Goal: Task Accomplishment & Management: Use online tool/utility

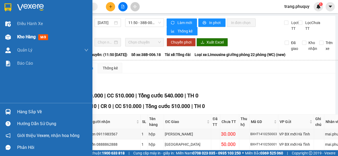
click at [11, 40] on div at bounding box center [7, 36] width 9 height 9
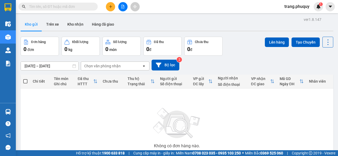
click at [84, 8] on input "text" at bounding box center [60, 7] width 62 height 6
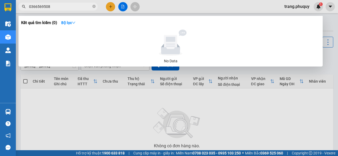
click at [67, 8] on input "0366569508" at bounding box center [60, 7] width 62 height 6
type input "0366569508"
click at [200, 10] on div at bounding box center [169, 78] width 338 height 156
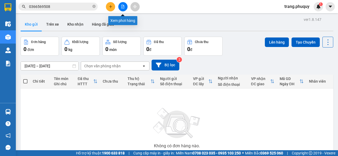
click at [122, 8] on icon "file-add" at bounding box center [123, 7] width 4 height 4
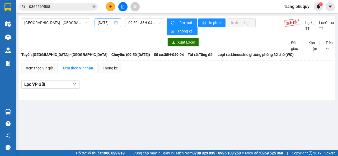
click at [108, 25] on input "[DATE]" at bounding box center [105, 23] width 15 height 6
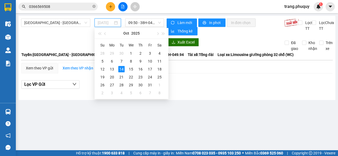
type input "[DATE]"
click at [45, 21] on span "[GEOGRAPHIC_DATA] - [GEOGRAPHIC_DATA]" at bounding box center [55, 23] width 63 height 8
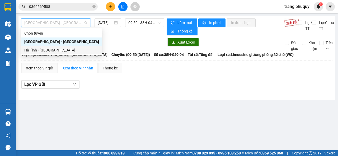
click at [43, 51] on div "Hà Tĩnh - [GEOGRAPHIC_DATA]" at bounding box center [61, 50] width 75 height 6
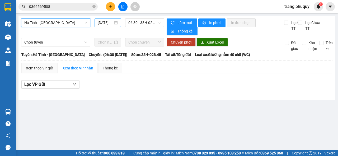
click at [108, 23] on input "[DATE]" at bounding box center [105, 23] width 15 height 6
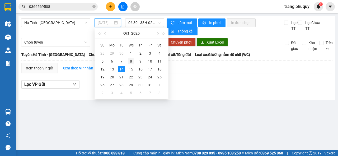
click at [133, 62] on div "8" at bounding box center [131, 61] width 6 height 6
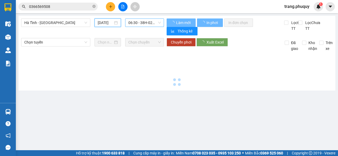
type input "[DATE]"
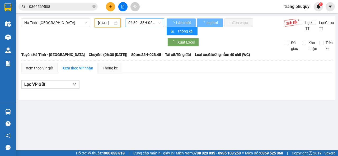
click at [142, 24] on span "06:30 - 38H-028.45" at bounding box center [144, 23] width 32 height 8
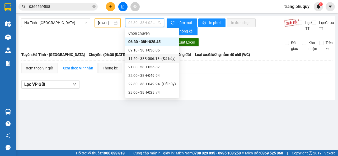
scroll to position [8, 0]
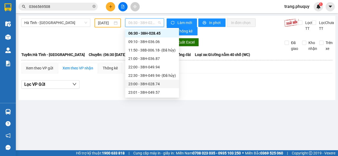
click at [152, 86] on div "23:00 - 38H-028.74" at bounding box center [151, 84] width 47 height 6
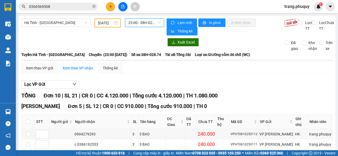
click at [55, 6] on input "0366569508" at bounding box center [60, 7] width 62 height 6
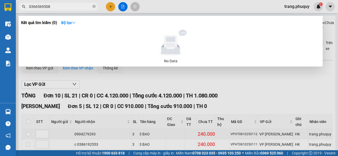
click at [55, 6] on input "0366569508" at bounding box center [60, 7] width 62 height 6
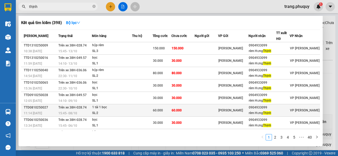
scroll to position [33, 0]
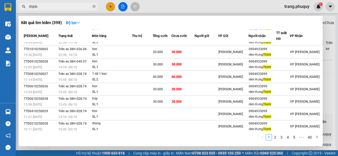
click at [60, 7] on input "thịnh" at bounding box center [60, 7] width 62 height 6
type input "thịnh"
